Goal: Information Seeking & Learning: Learn about a topic

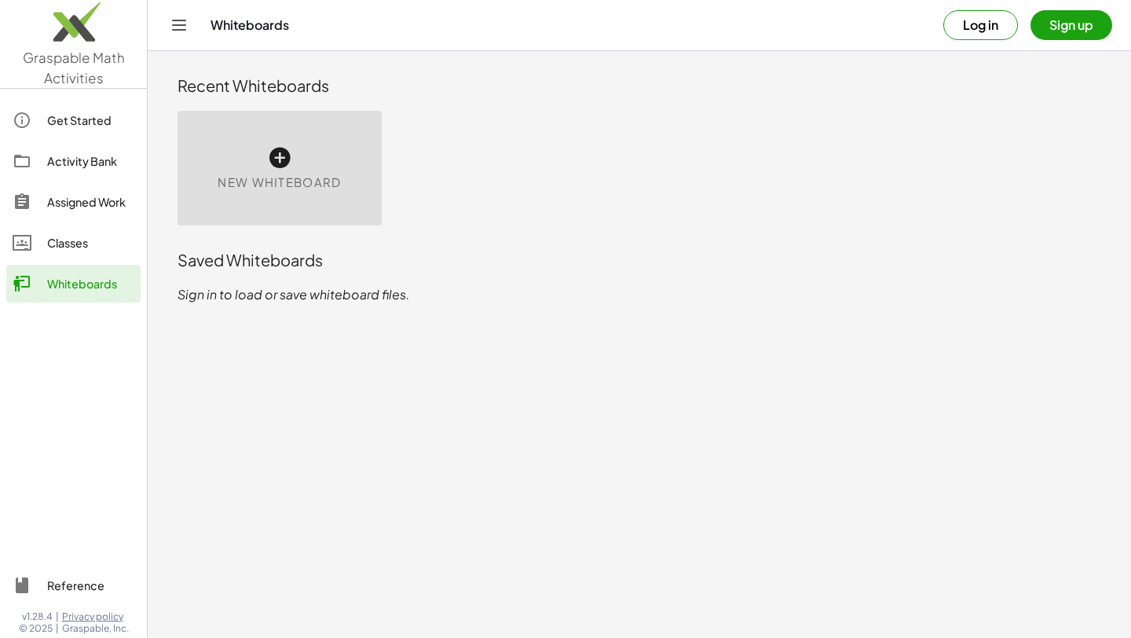
click at [75, 125] on div "Get Started" at bounding box center [90, 120] width 87 height 19
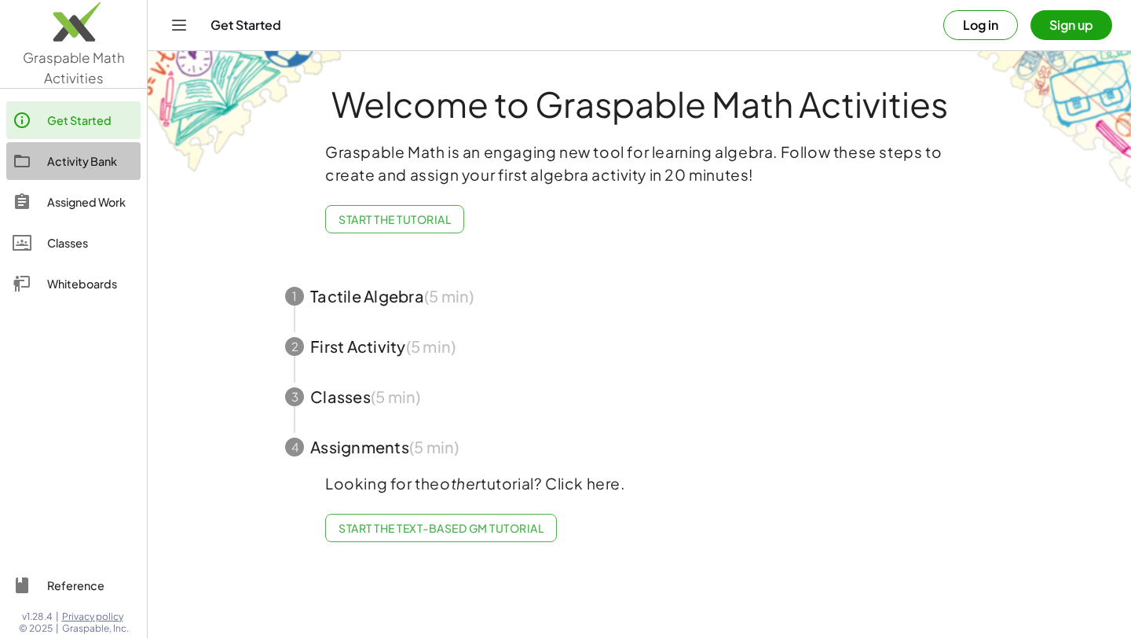
click at [79, 162] on div "Activity Bank" at bounding box center [90, 161] width 87 height 19
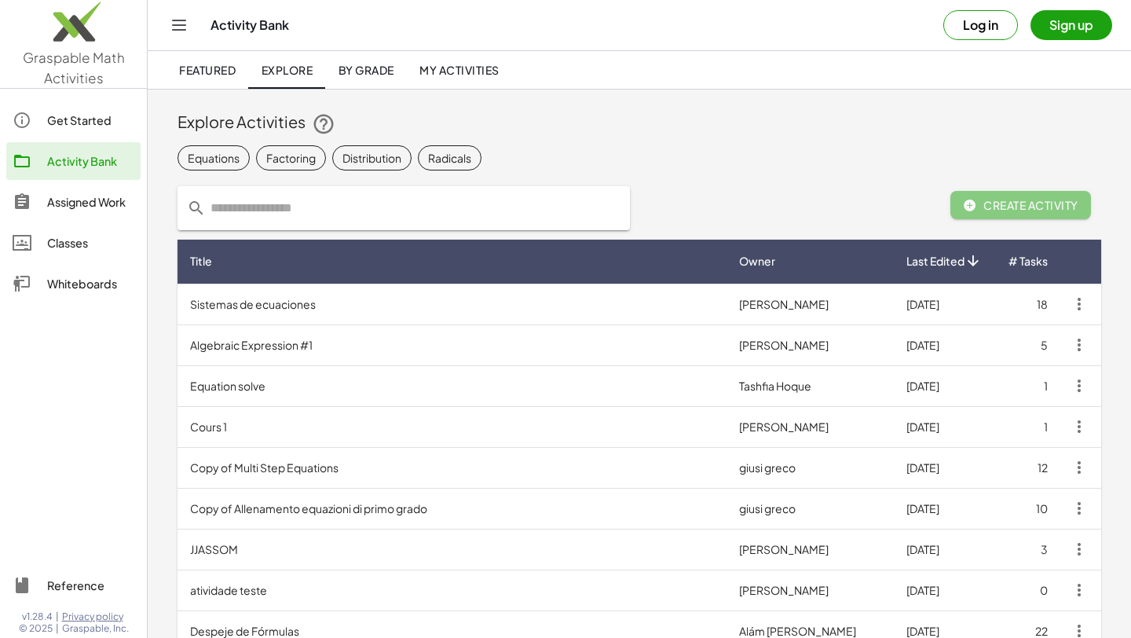
click at [288, 197] on input "text" at bounding box center [413, 208] width 415 height 44
click at [43, 196] on div at bounding box center [30, 201] width 35 height 19
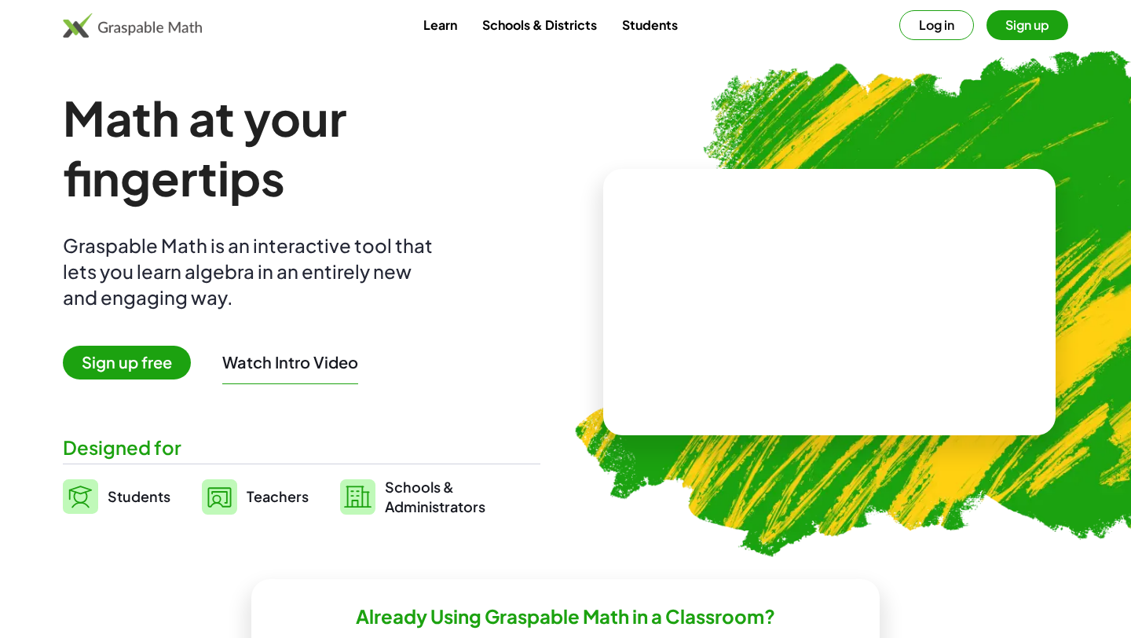
click at [245, 495] on link "Teachers" at bounding box center [255, 496] width 107 height 39
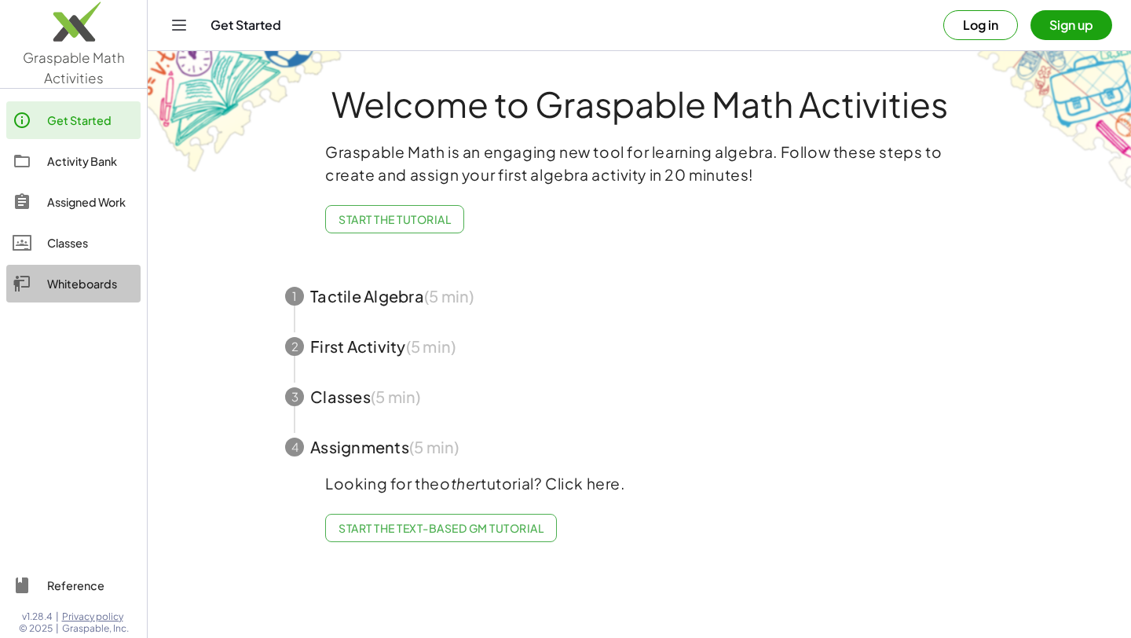
click at [86, 276] on div "Whiteboards" at bounding box center [90, 283] width 87 height 19
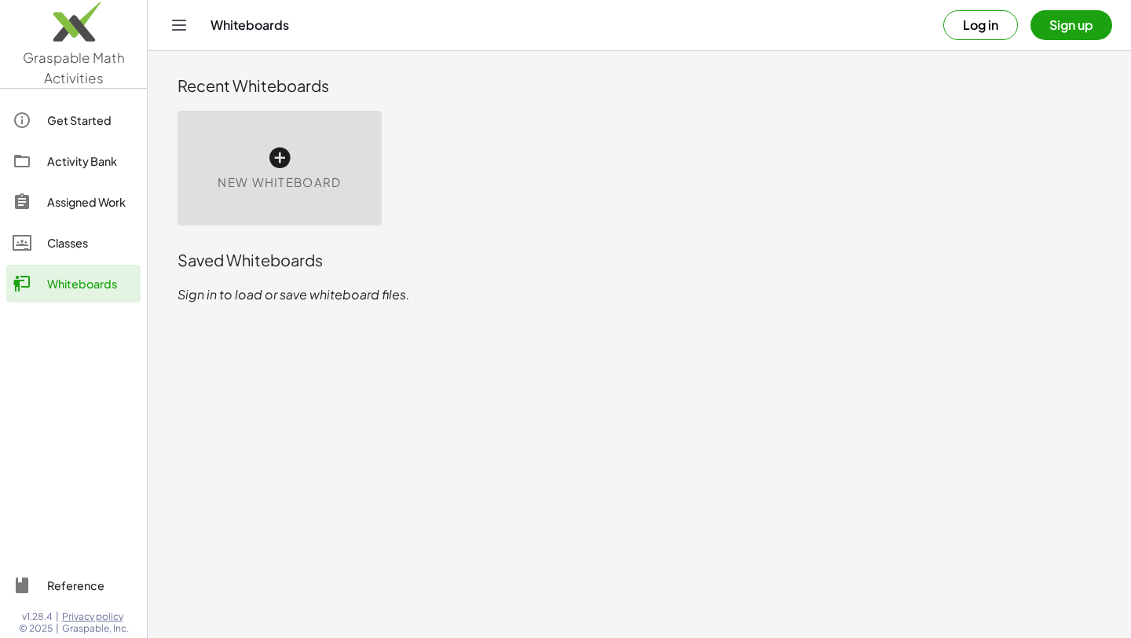
click at [273, 167] on icon at bounding box center [279, 157] width 25 height 25
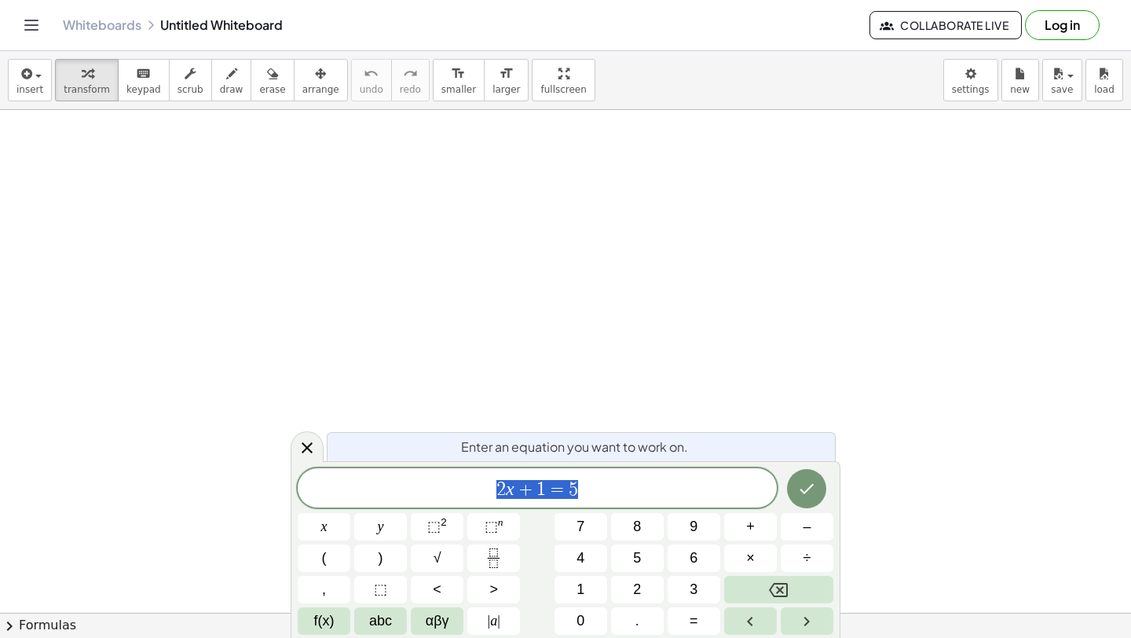
click at [24, 20] on icon "Toggle navigation" at bounding box center [31, 25] width 19 height 19
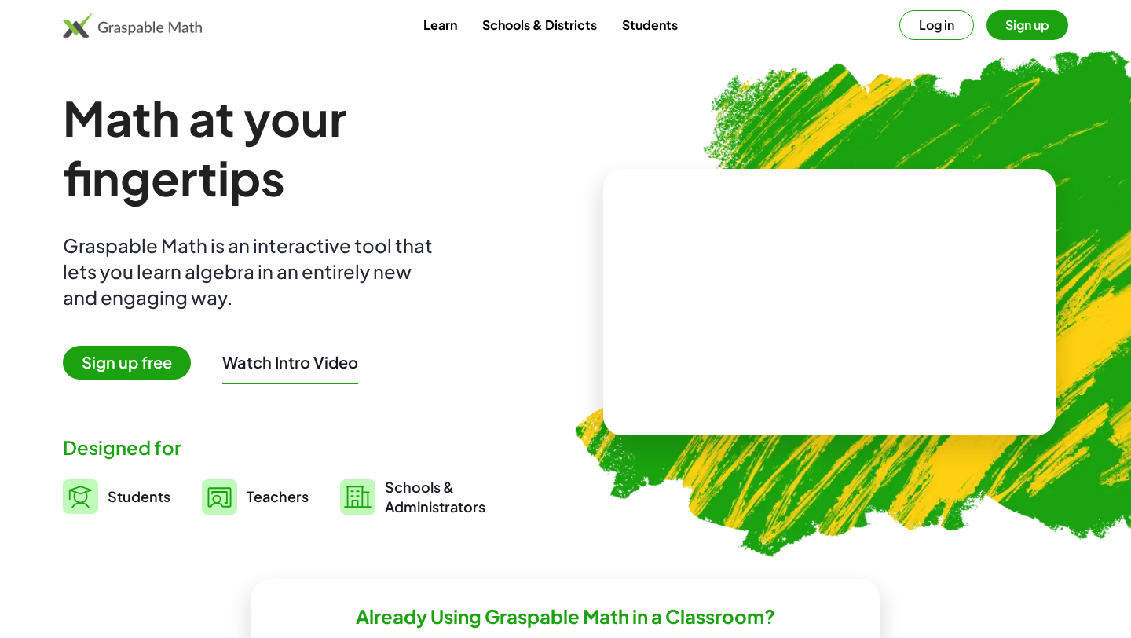
click at [276, 381] on div "Watch Intro Video" at bounding box center [290, 366] width 136 height 36
click at [276, 365] on button "Watch Intro Video" at bounding box center [290, 362] width 136 height 20
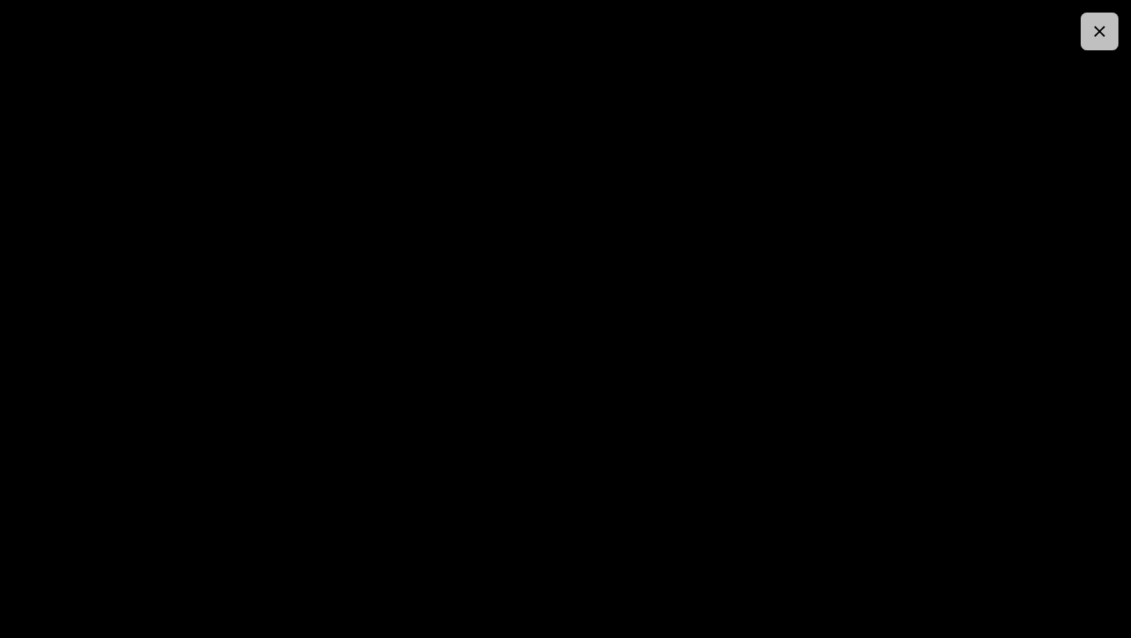
click at [1104, 13] on button "button" at bounding box center [1099, 32] width 38 height 38
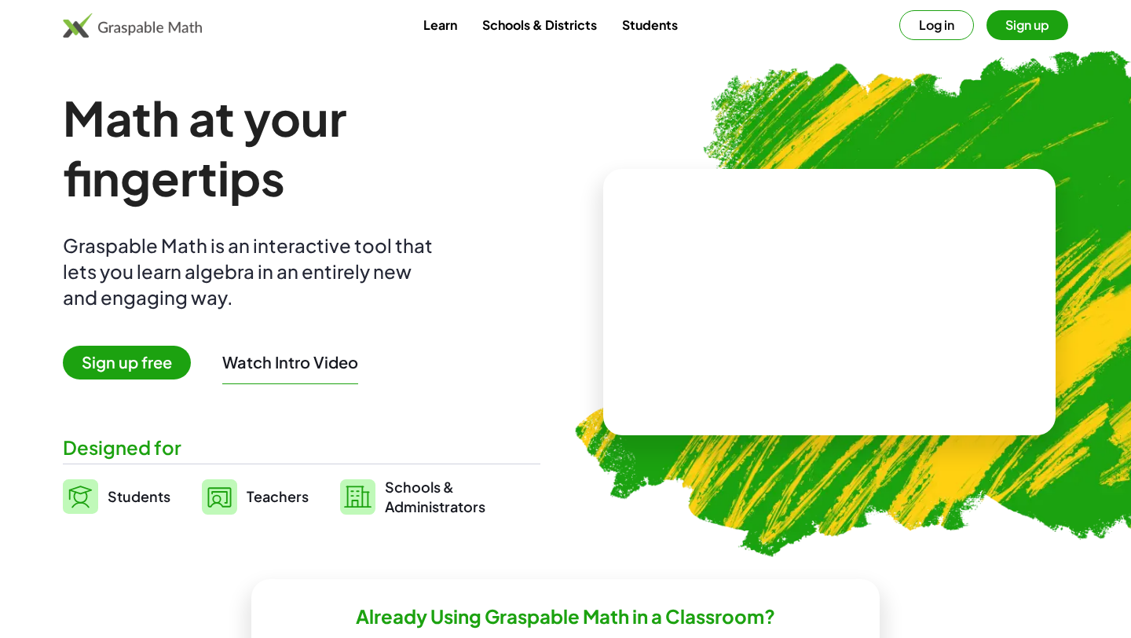
click at [439, 32] on link "Learn" at bounding box center [440, 24] width 59 height 29
